Goal: Browse casually

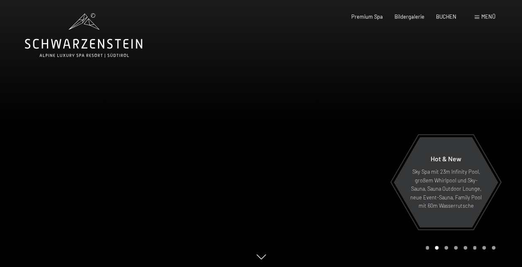
click at [480, 21] on div "Buchen Anfragen Premium Spa Bildergalerie BUCHEN Menü DE IT EN Gutschein Bilder…" at bounding box center [411, 16] width 168 height 7
click at [475, 17] on span at bounding box center [476, 17] width 5 height 4
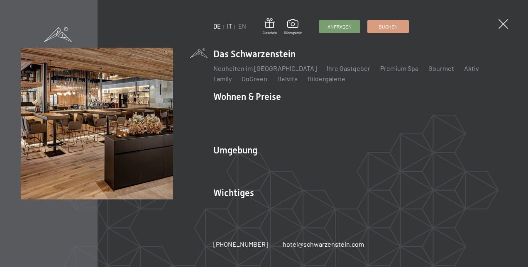
click at [229, 26] on link "IT" at bounding box center [229, 26] width 5 height 7
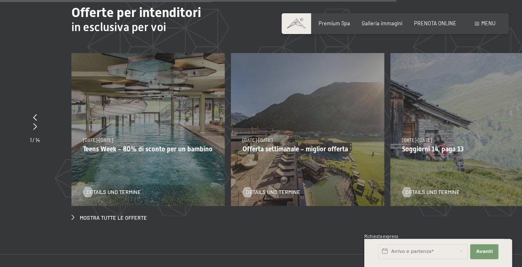
scroll to position [2312, 0]
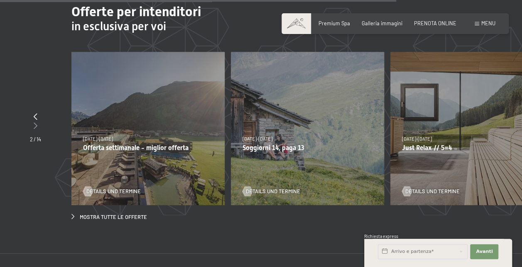
click at [35, 122] on icon at bounding box center [36, 125] width 4 height 7
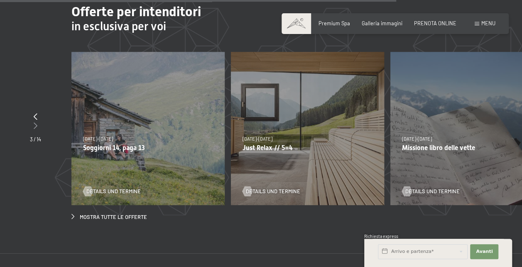
click at [35, 122] on icon at bounding box center [36, 125] width 4 height 7
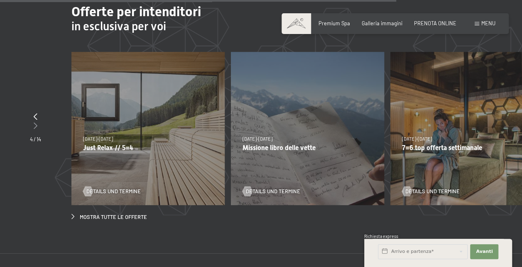
click at [35, 122] on icon at bounding box center [36, 125] width 4 height 7
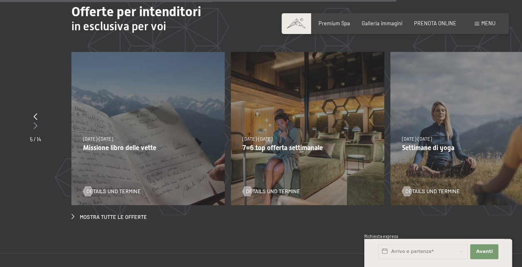
click at [40, 121] on div at bounding box center [35, 125] width 11 height 9
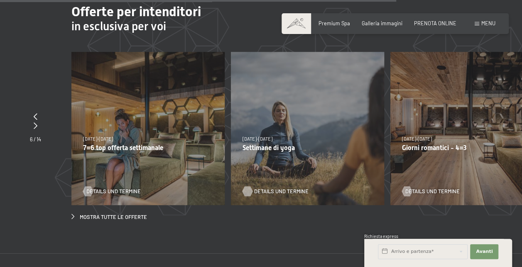
click at [261, 188] on span "Details und Termine" at bounding box center [281, 191] width 54 height 7
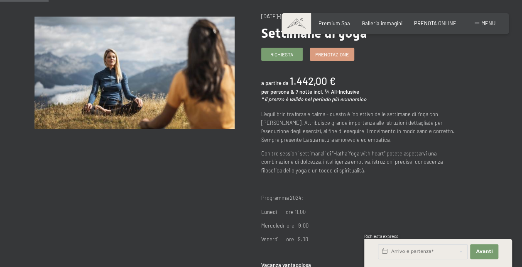
scroll to position [87, 0]
click at [386, 152] on p "Con tre sessioni settimanali di "Hatha Yoga with heart" potete aspettarvi una c…" at bounding box center [361, 161] width 200 height 25
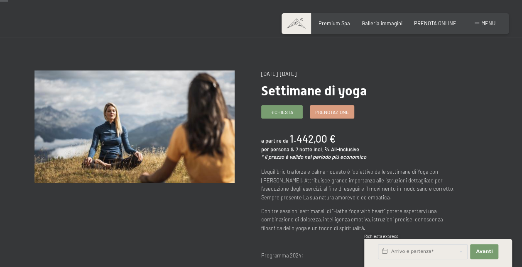
scroll to position [0, 0]
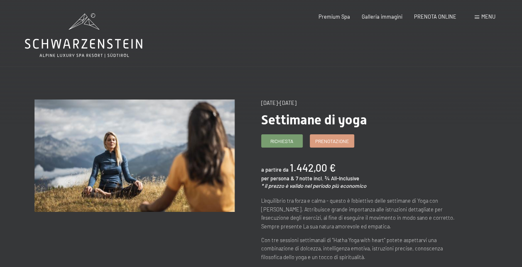
click at [90, 42] on icon at bounding box center [83, 44] width 117 height 10
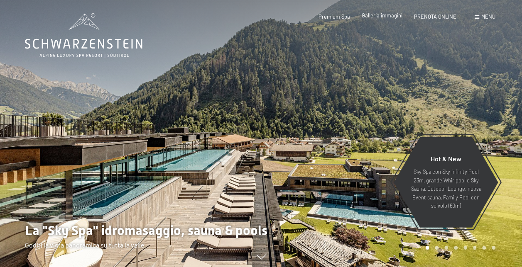
click at [381, 16] on span "Galleria immagini" at bounding box center [381, 15] width 41 height 7
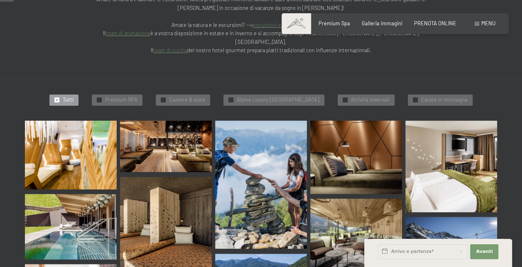
scroll to position [193, 0]
click at [58, 120] on img at bounding box center [71, 154] width 92 height 69
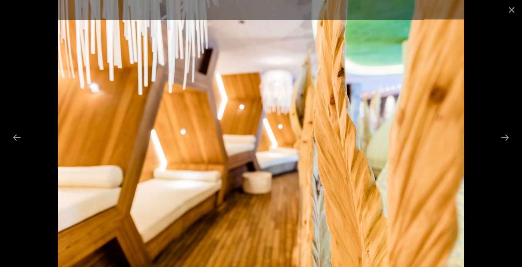
scroll to position [365, 0]
click at [507, 139] on button "Next slide" at bounding box center [504, 137] width 17 height 16
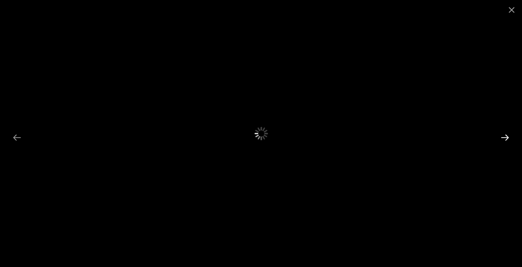
click at [507, 139] on button "Next slide" at bounding box center [504, 137] width 17 height 16
click at [15, 137] on button "Previous slide" at bounding box center [16, 137] width 17 height 16
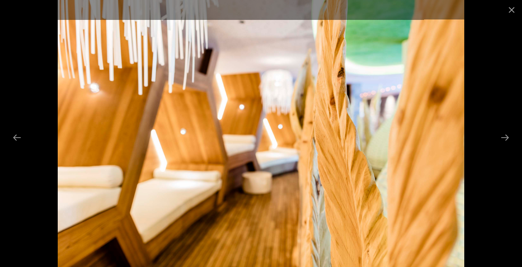
scroll to position [512, 0]
click at [507, 136] on button "Next slide" at bounding box center [504, 137] width 17 height 16
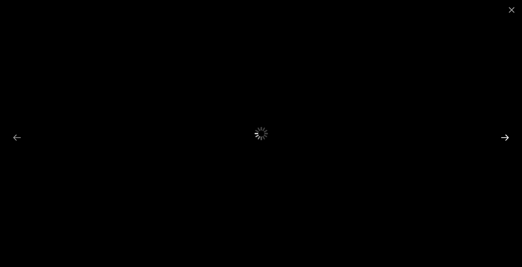
click at [507, 136] on button "Next slide" at bounding box center [504, 137] width 17 height 16
click at [511, 8] on button "Close gallery" at bounding box center [511, 10] width 21 height 20
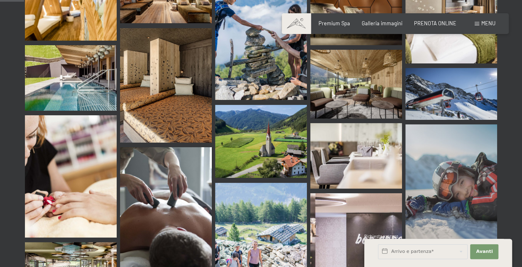
scroll to position [342, 0]
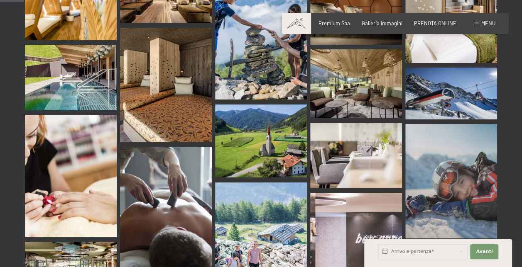
click at [344, 72] on img at bounding box center [356, 83] width 92 height 69
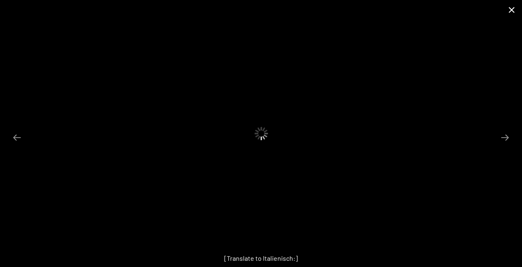
click at [511, 10] on button "Close gallery" at bounding box center [511, 10] width 21 height 20
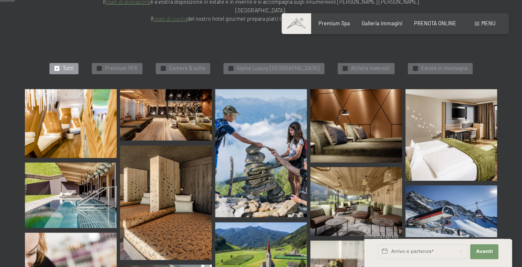
scroll to position [211, 0]
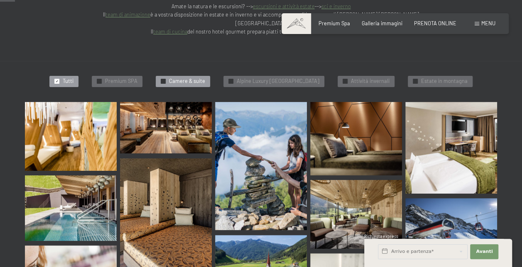
click at [170, 78] on span "Camere & suite" at bounding box center [187, 81] width 36 height 7
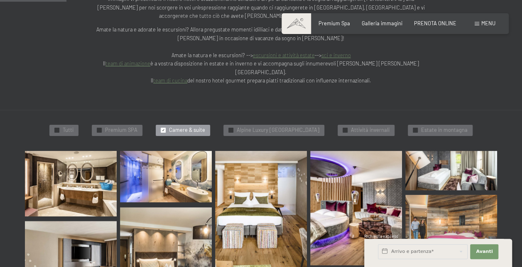
scroll to position [0, 0]
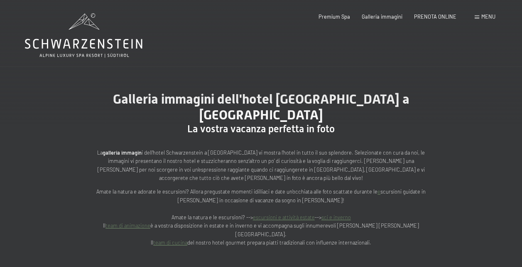
click at [105, 28] on icon at bounding box center [83, 35] width 117 height 44
click at [344, 13] on span "Premium Spa" at bounding box center [334, 15] width 32 height 7
